Goal: Task Accomplishment & Management: Manage account settings

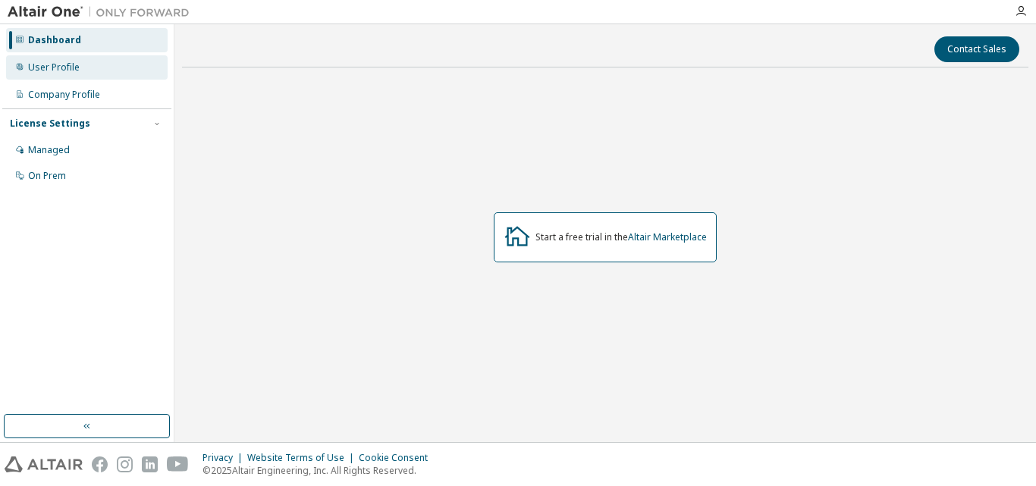
click at [66, 68] on div "User Profile" at bounding box center [54, 67] width 52 height 12
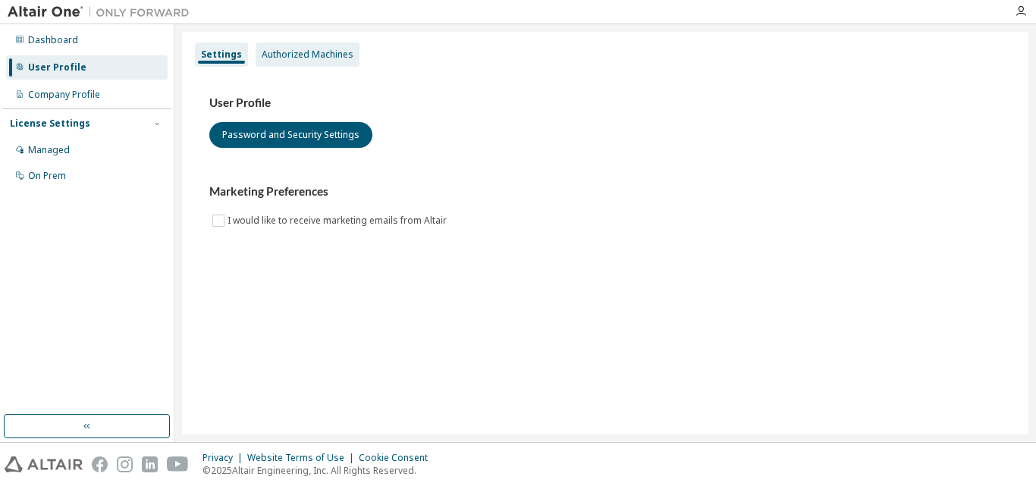
click at [329, 55] on div "Authorized Machines" at bounding box center [308, 55] width 92 height 12
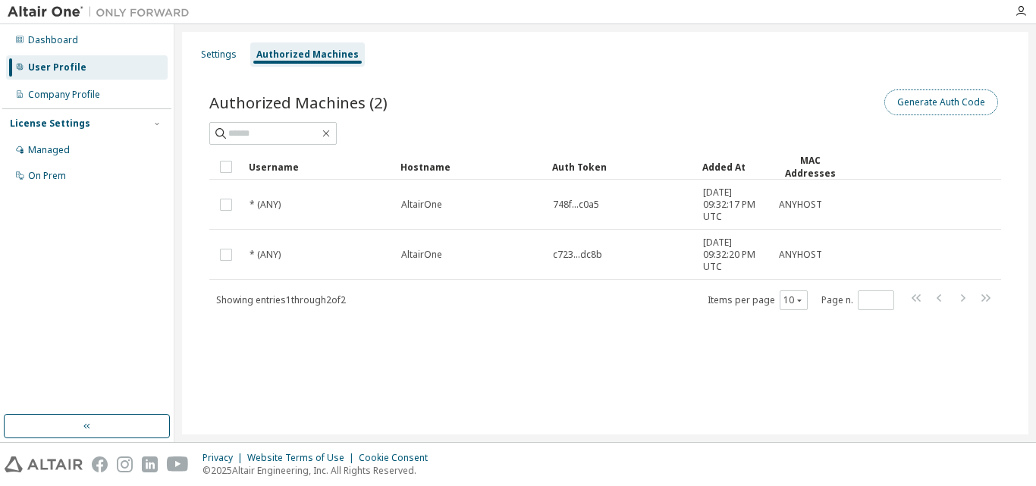
click at [917, 108] on button "Generate Auth Code" at bounding box center [942, 103] width 114 height 26
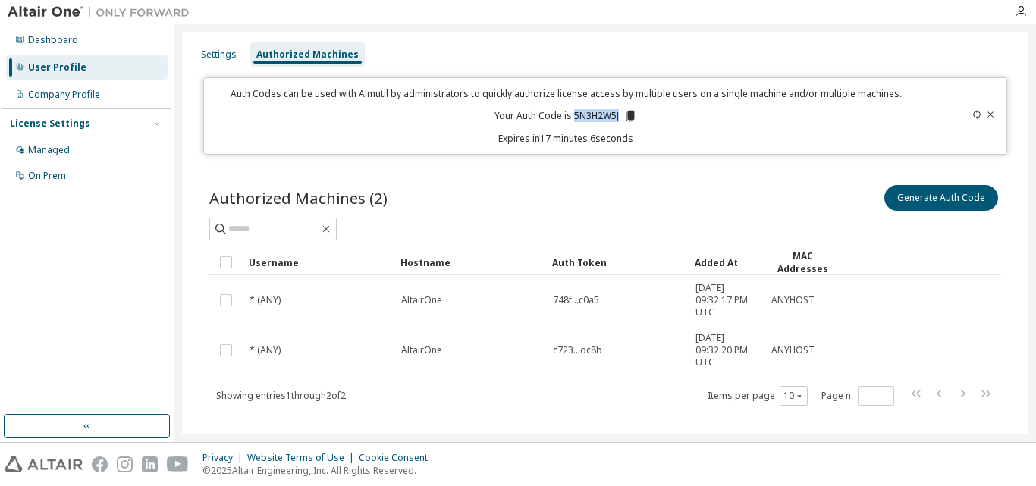
drag, startPoint x: 571, startPoint y: 114, endPoint x: 616, endPoint y: 114, distance: 44.8
click at [616, 114] on p "Your Auth Code is: 5N3H2W5J" at bounding box center [566, 116] width 143 height 14
copy p "5N3H2W5J"
click at [665, 199] on div "Generate Auth Code" at bounding box center [803, 198] width 396 height 32
